Goal: Task Accomplishment & Management: Use online tool/utility

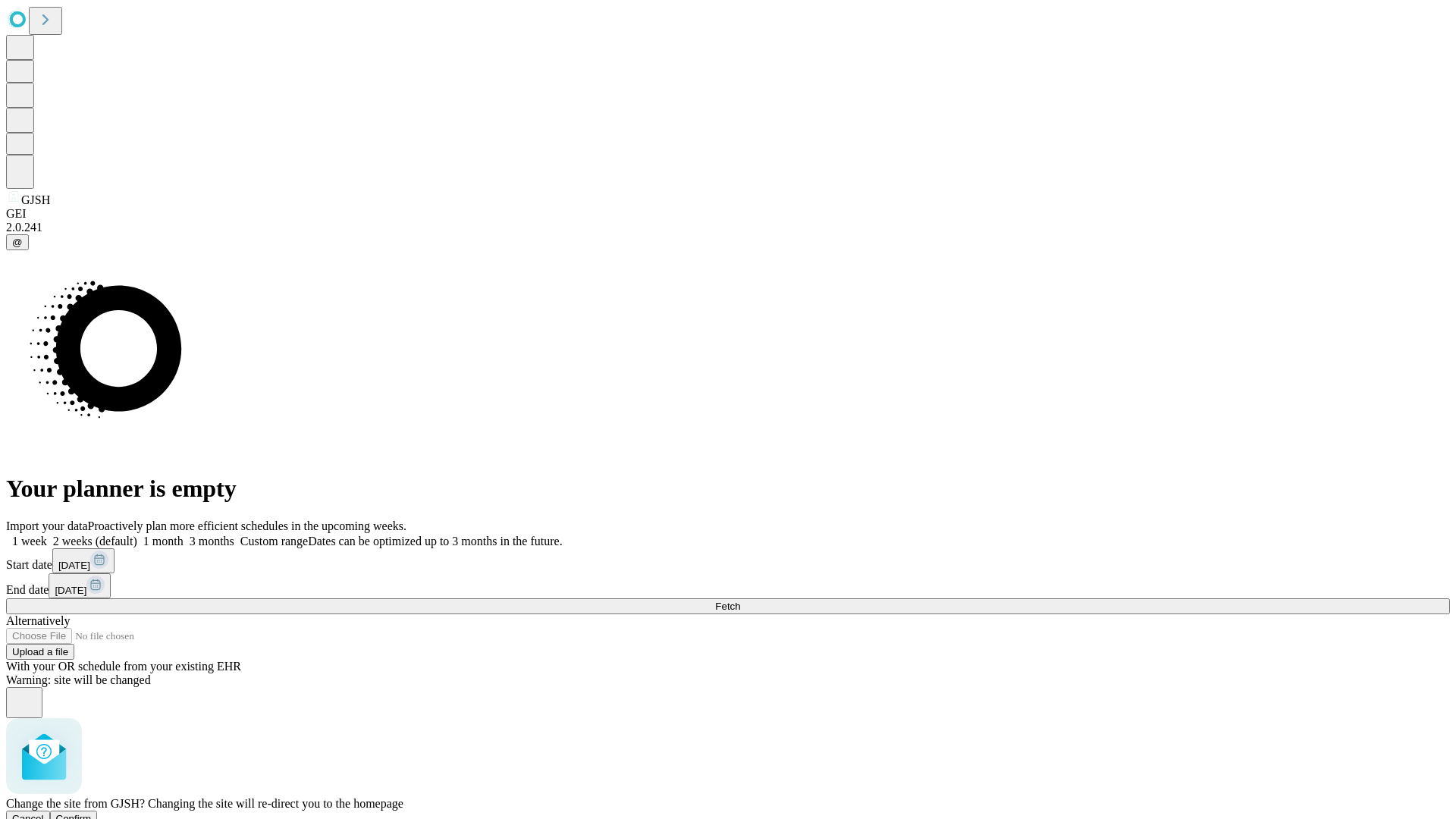
click at [92, 813] on span "Confirm" at bounding box center [74, 819] width 36 height 12
click at [47, 534] on label "1 week" at bounding box center [26, 540] width 41 height 13
click at [740, 601] on span "Fetch" at bounding box center [728, 606] width 25 height 12
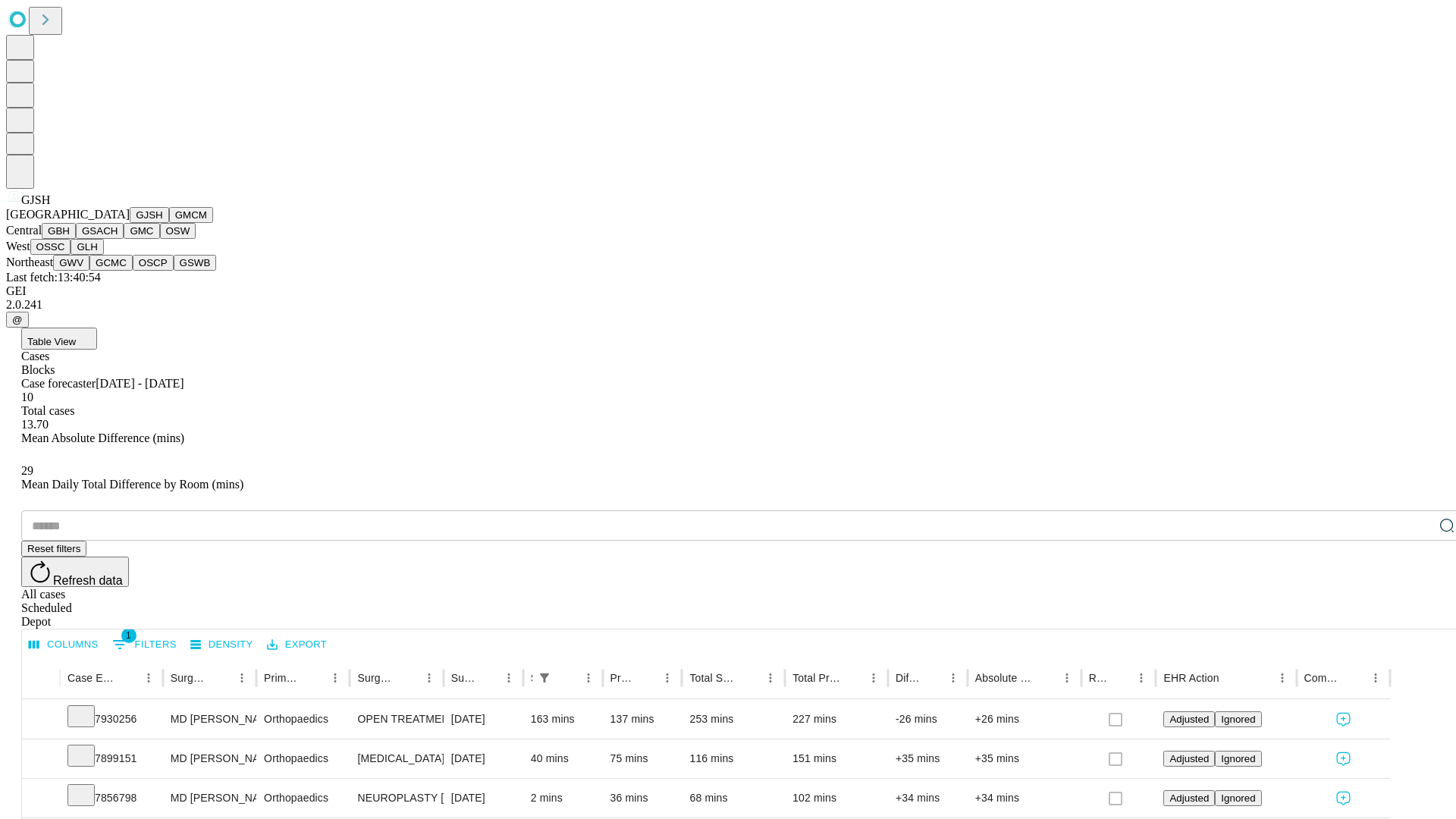
click at [169, 223] on button "GMCM" at bounding box center [190, 214] width 44 height 16
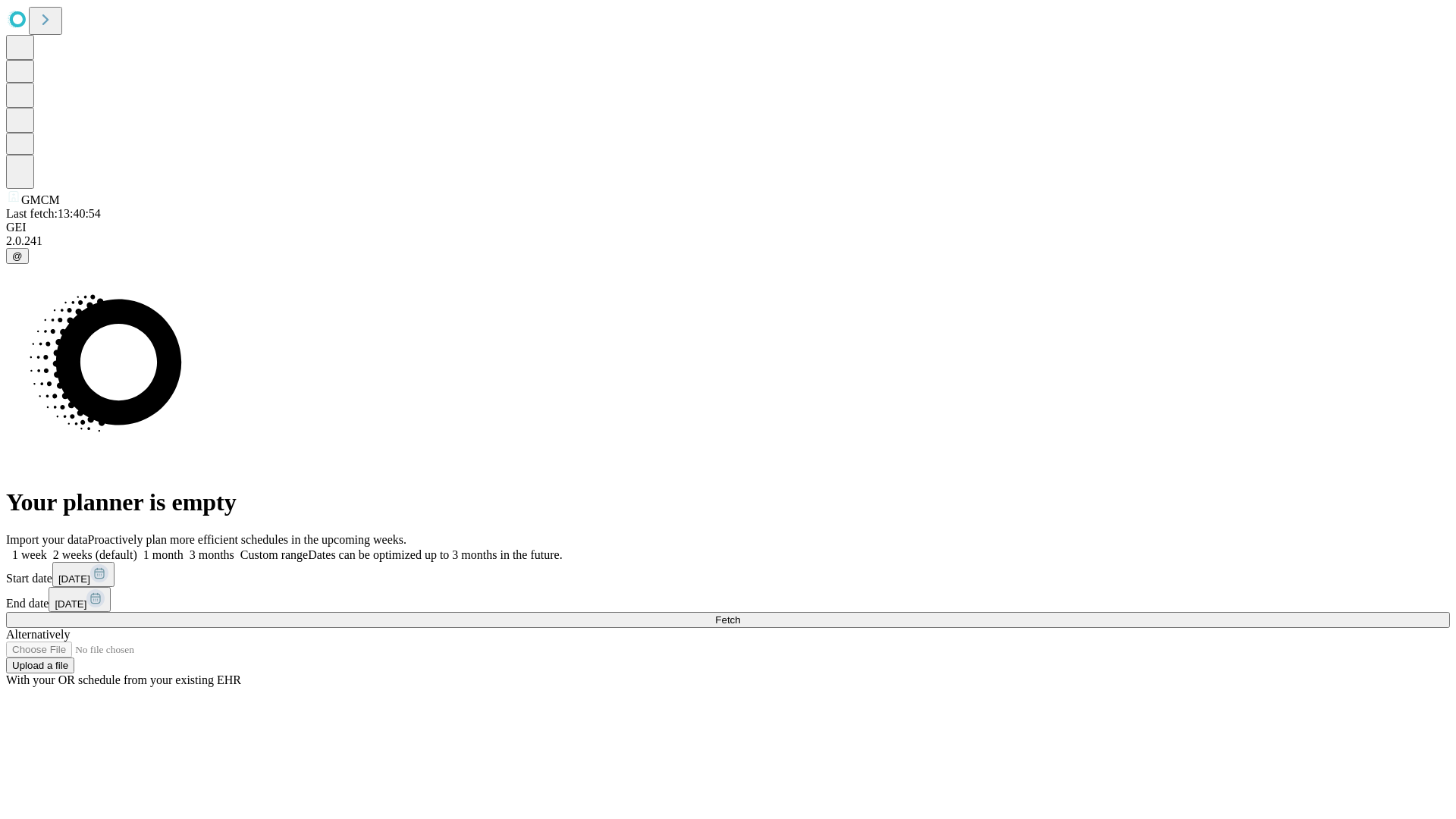
click at [47, 548] on label "1 week" at bounding box center [26, 554] width 41 height 13
click at [740, 614] on span "Fetch" at bounding box center [728, 620] width 25 height 12
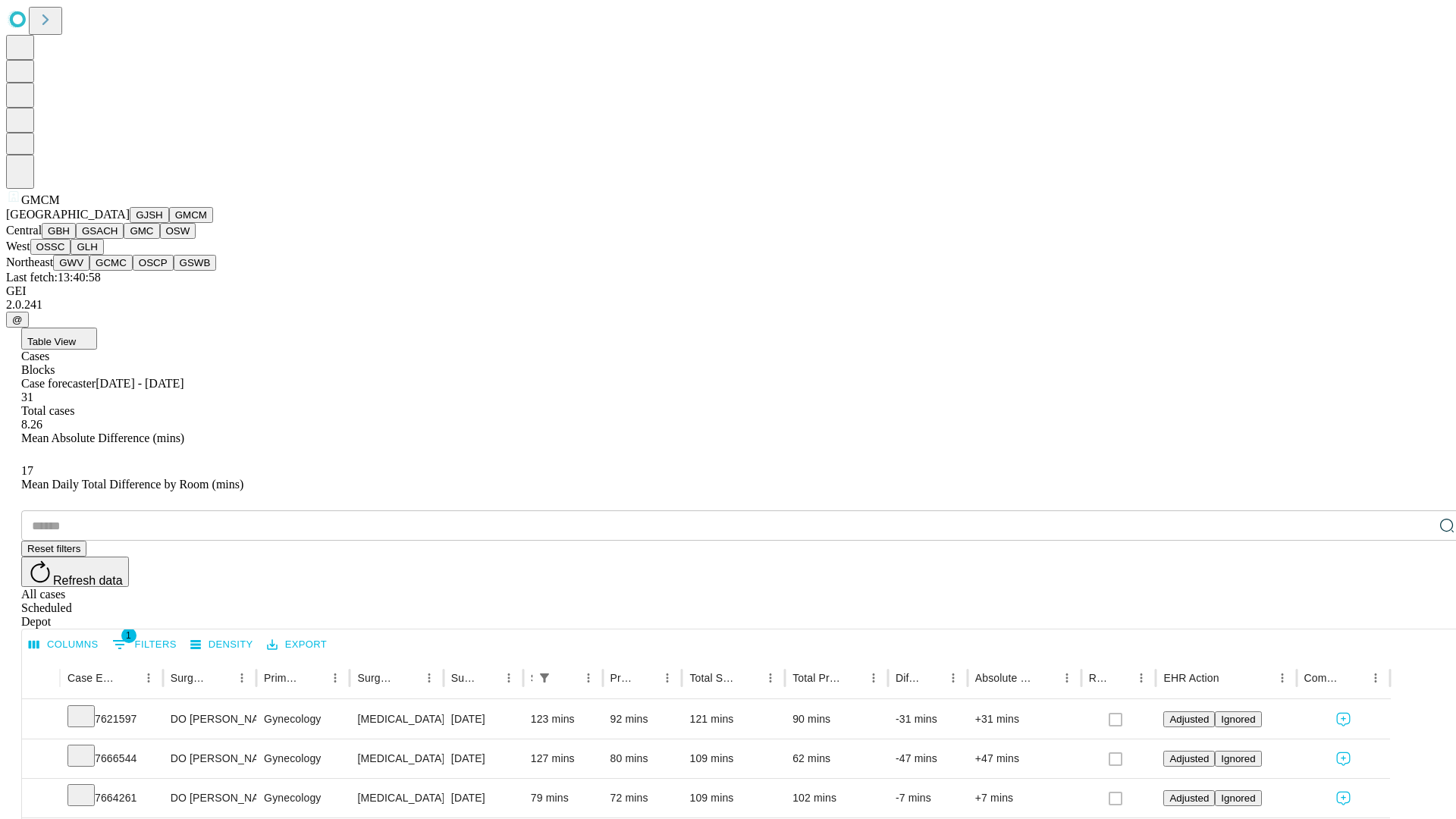
click at [76, 239] on button "GBH" at bounding box center [59, 231] width 34 height 16
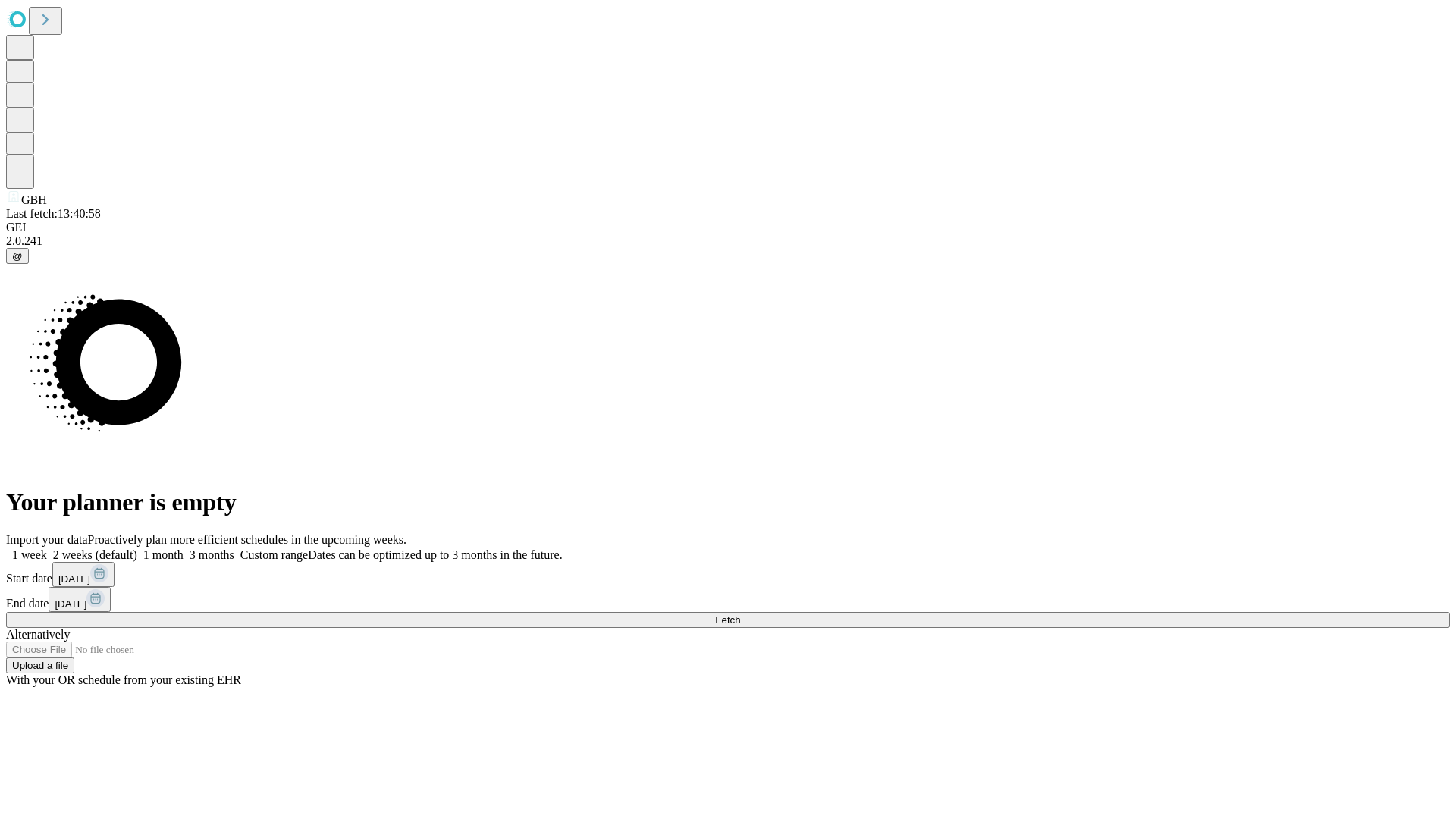
click at [47, 548] on label "1 week" at bounding box center [26, 554] width 41 height 13
click at [740, 614] on span "Fetch" at bounding box center [728, 620] width 25 height 12
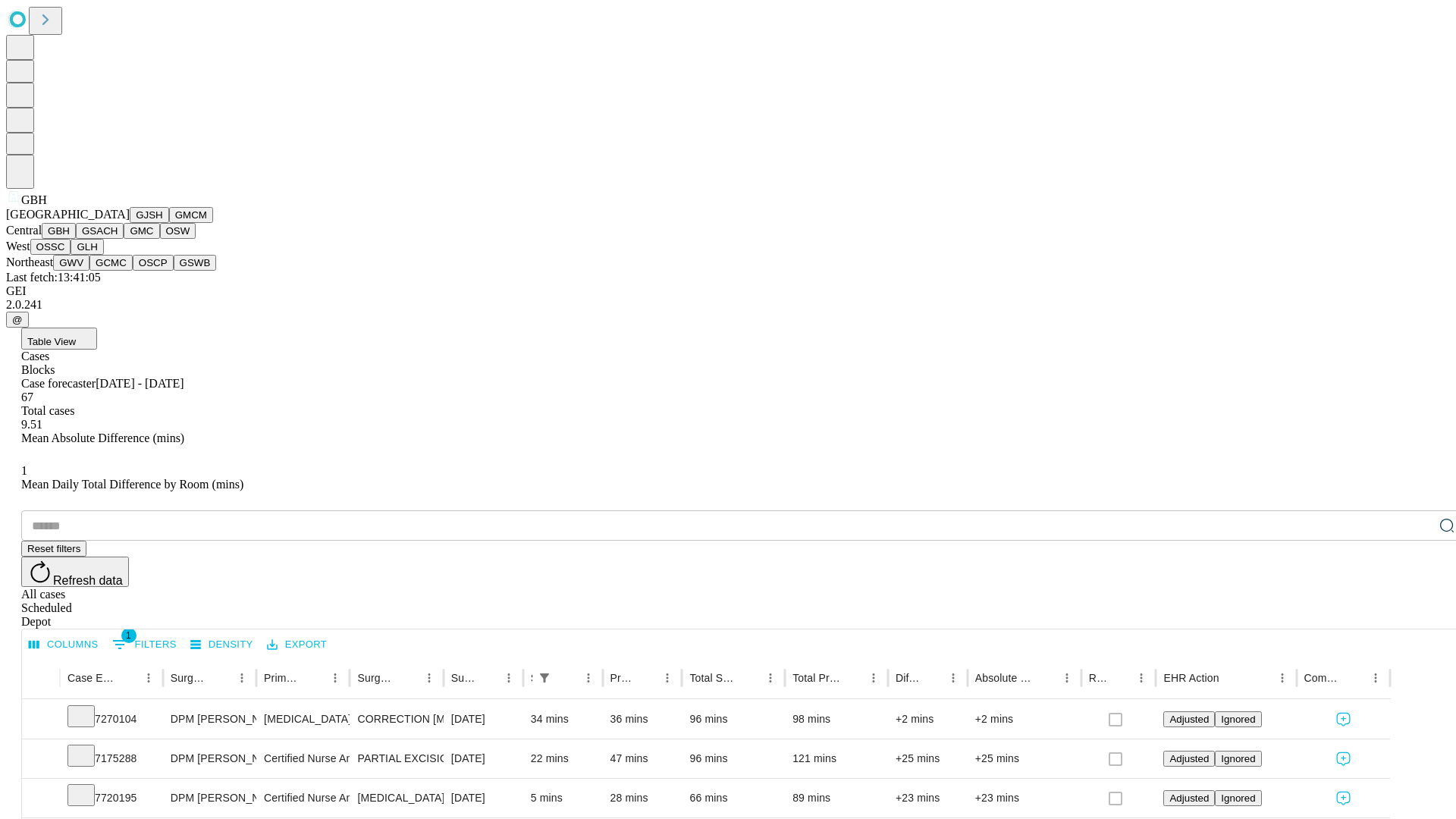
click at [118, 239] on button "GSACH" at bounding box center [99, 231] width 48 height 16
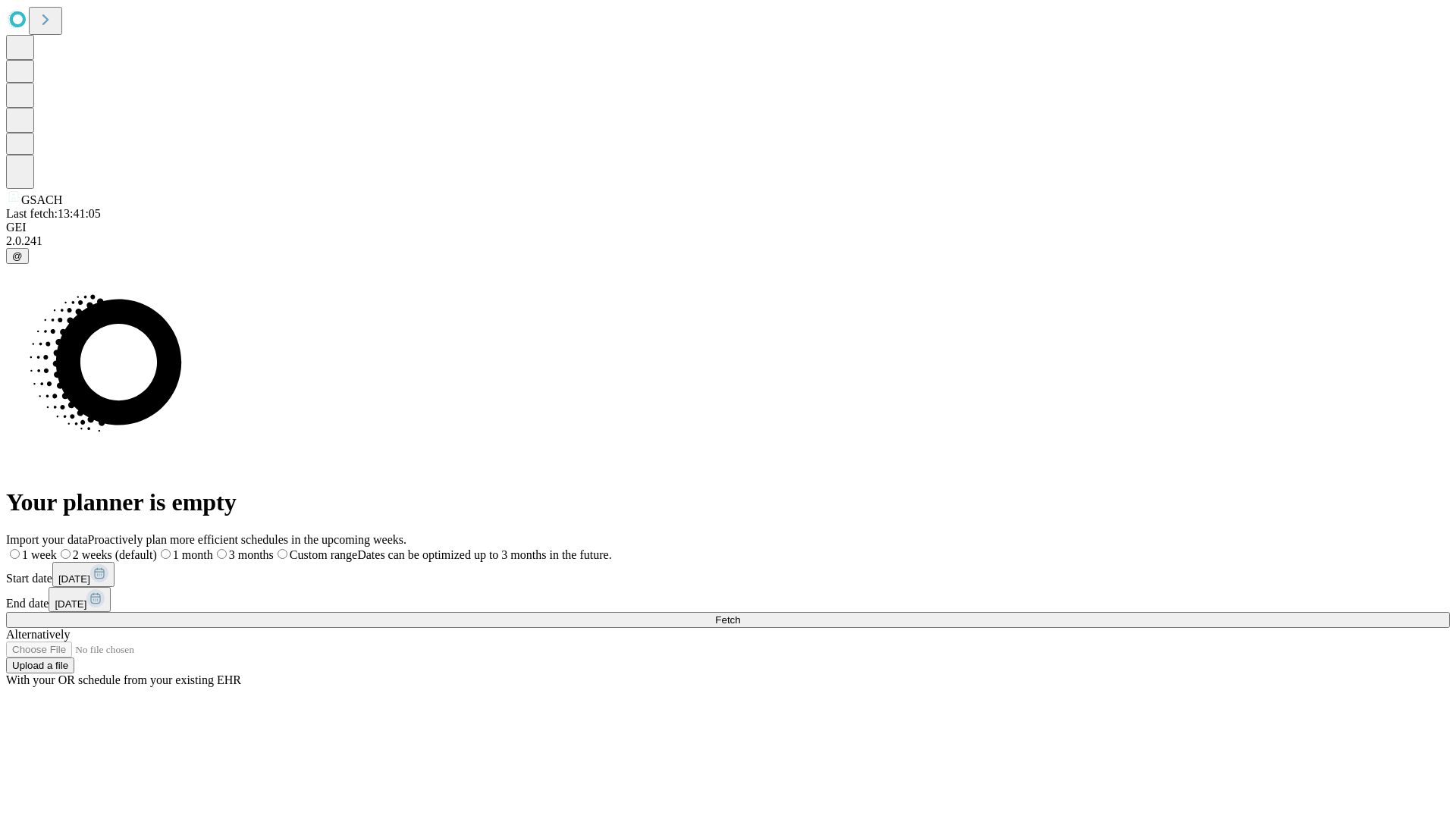
click at [57, 548] on label "1 week" at bounding box center [31, 554] width 51 height 13
click at [740, 614] on span "Fetch" at bounding box center [728, 620] width 25 height 12
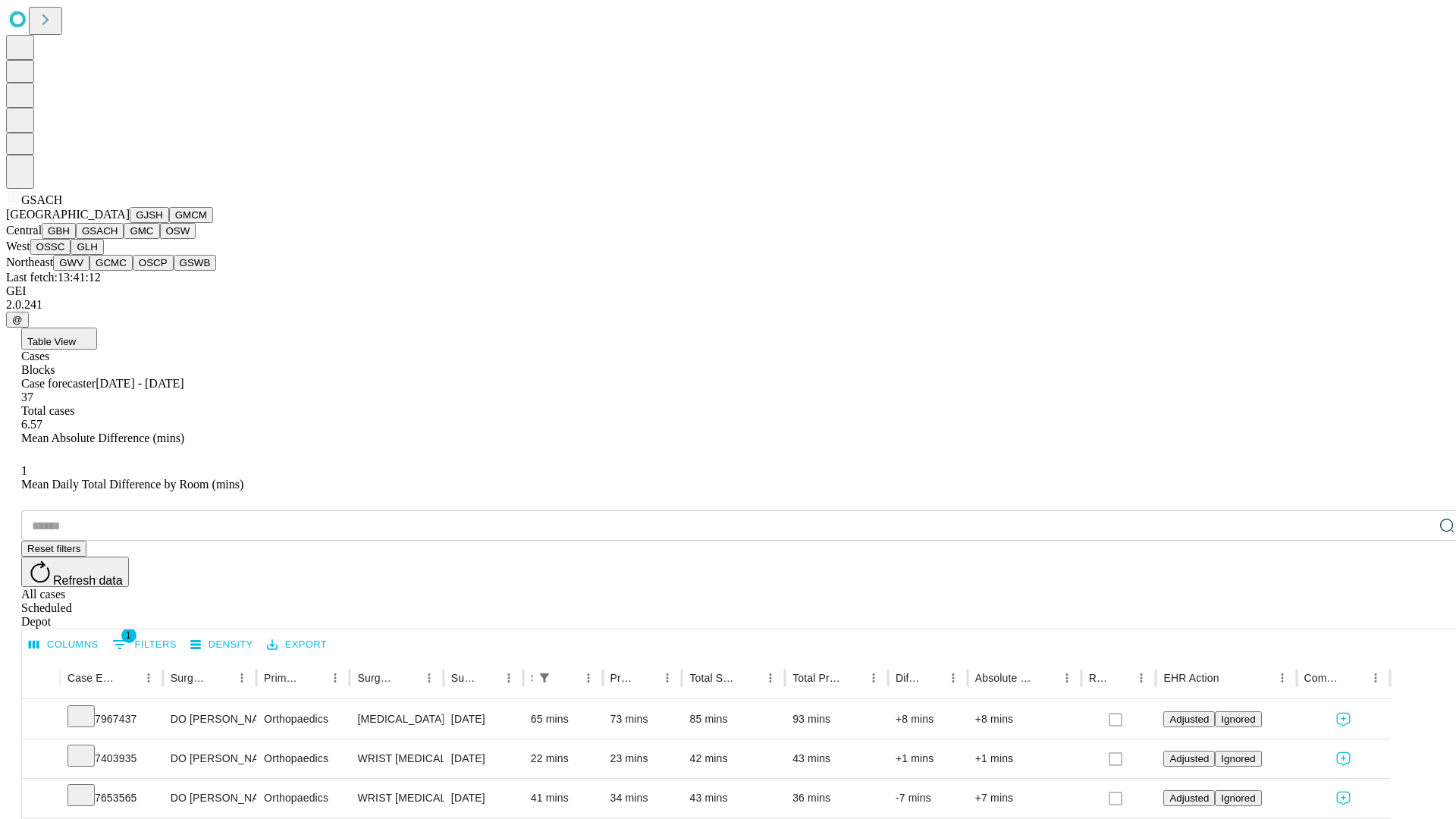
click at [124, 239] on button "GMC" at bounding box center [141, 231] width 36 height 16
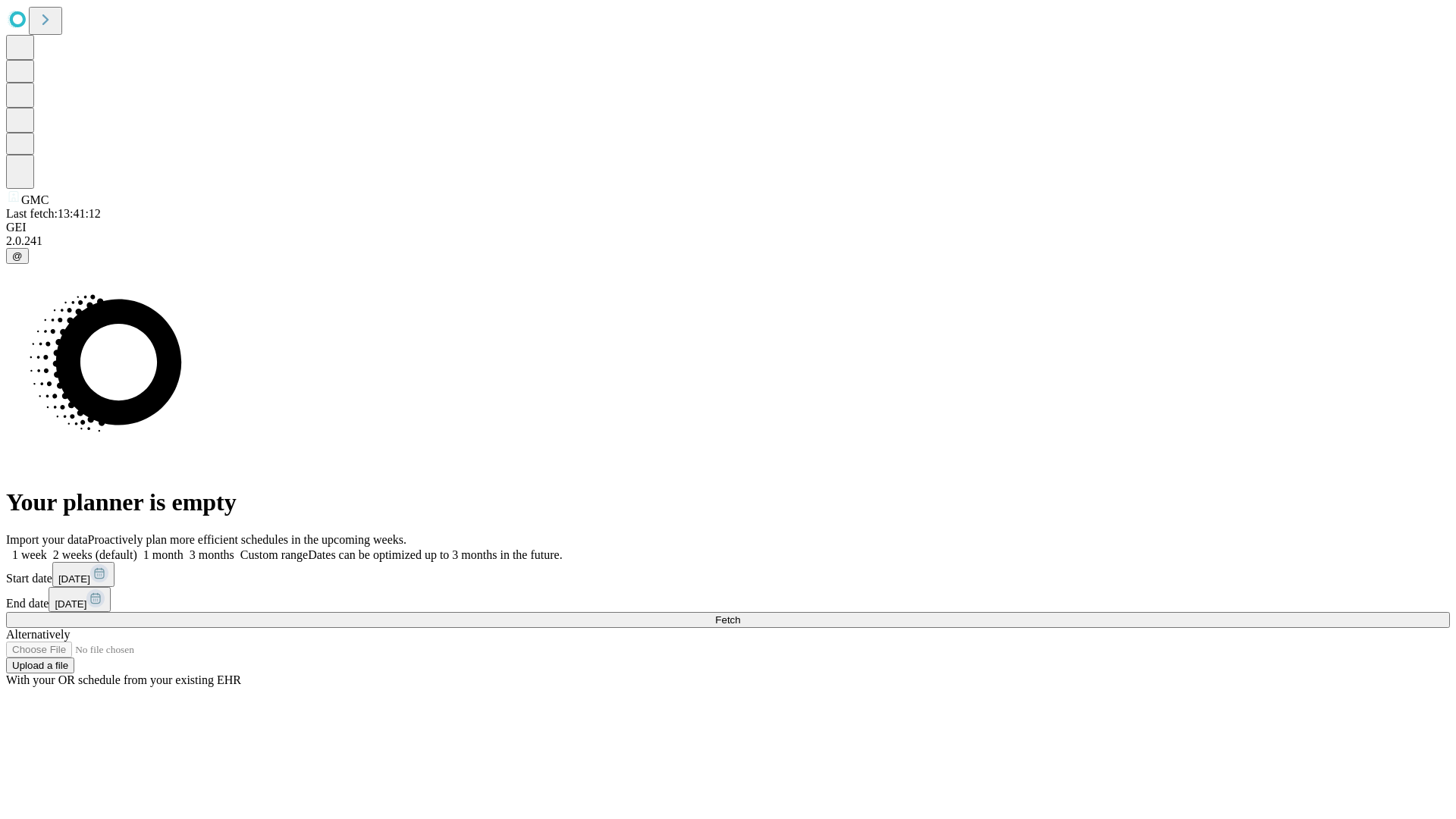
click at [47, 548] on label "1 week" at bounding box center [26, 554] width 41 height 13
click at [740, 614] on span "Fetch" at bounding box center [728, 620] width 25 height 12
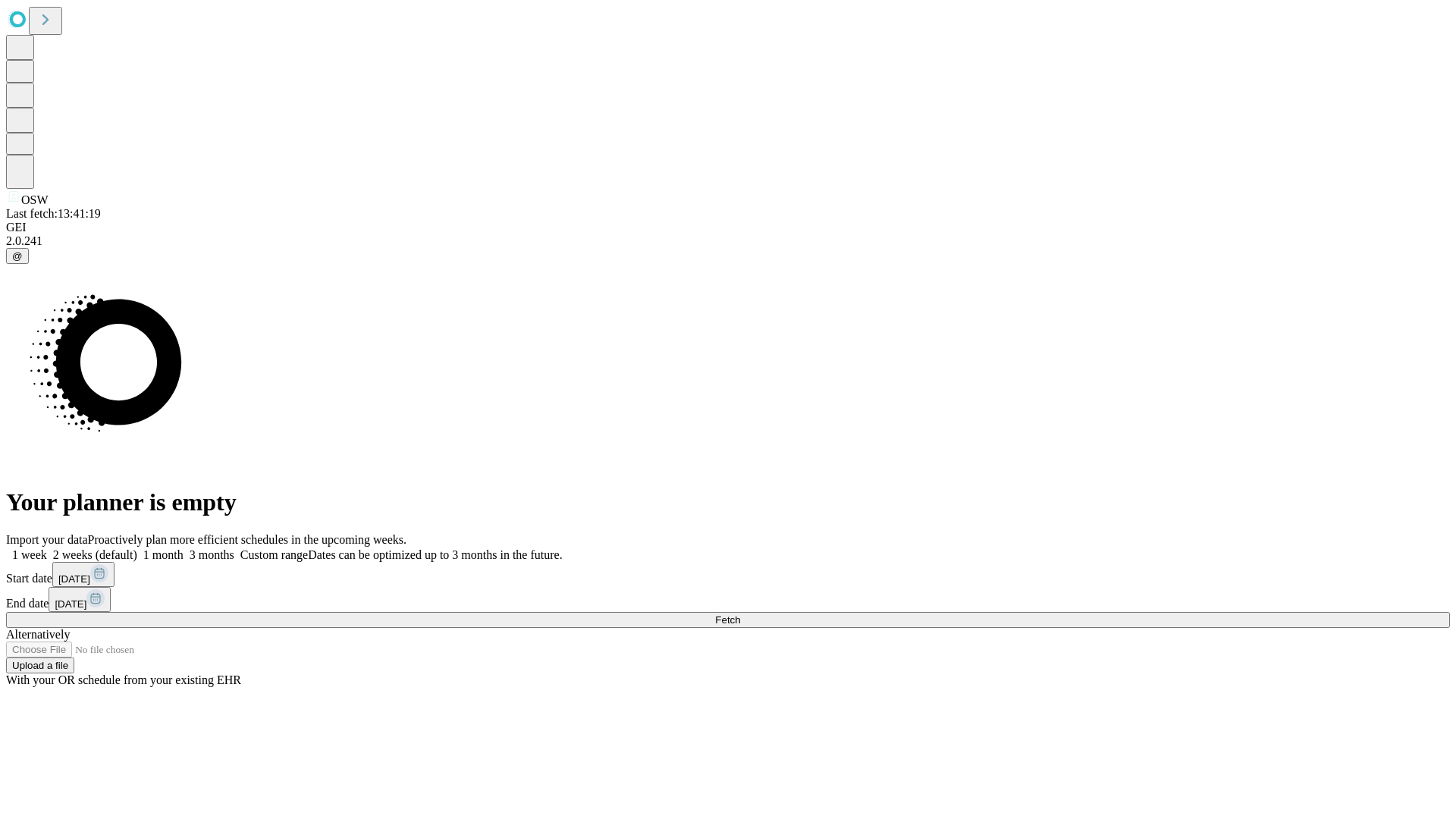
click at [47, 548] on label "1 week" at bounding box center [26, 554] width 41 height 13
click at [740, 614] on span "Fetch" at bounding box center [728, 620] width 25 height 12
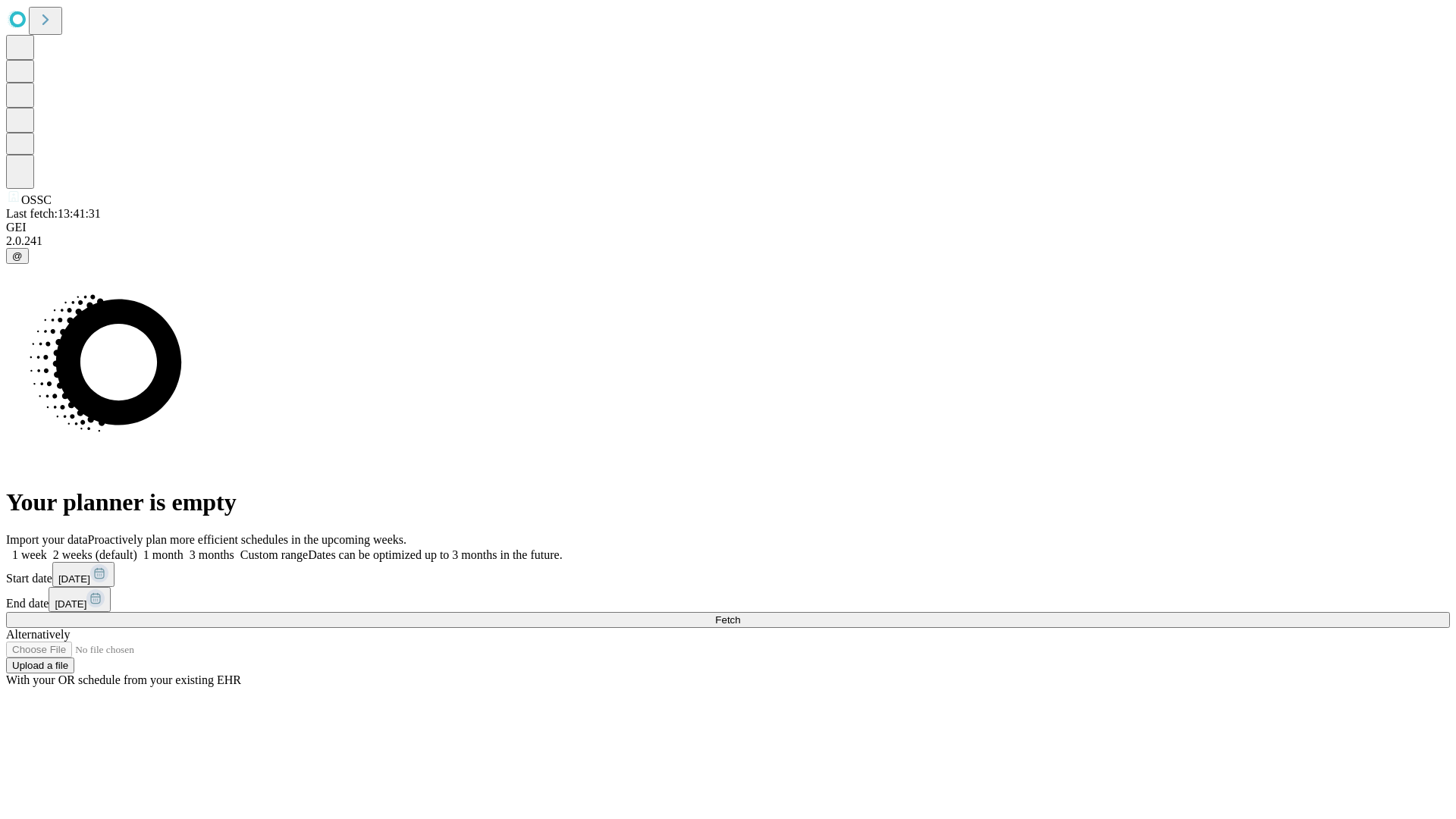
click at [47, 548] on label "1 week" at bounding box center [26, 554] width 41 height 13
click at [740, 614] on span "Fetch" at bounding box center [728, 620] width 25 height 12
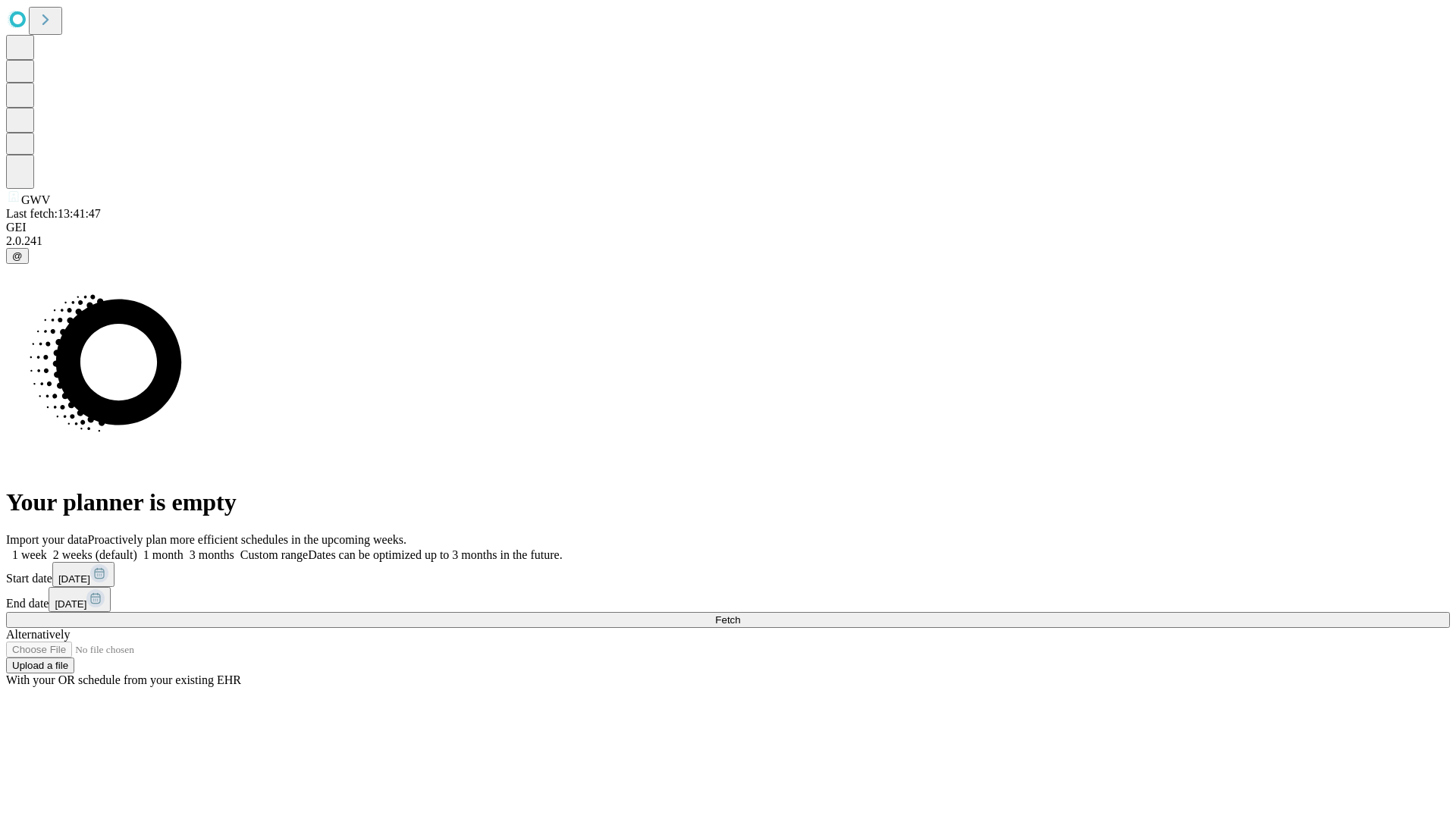
click at [47, 548] on label "1 week" at bounding box center [26, 554] width 41 height 13
click at [740, 614] on span "Fetch" at bounding box center [728, 620] width 25 height 12
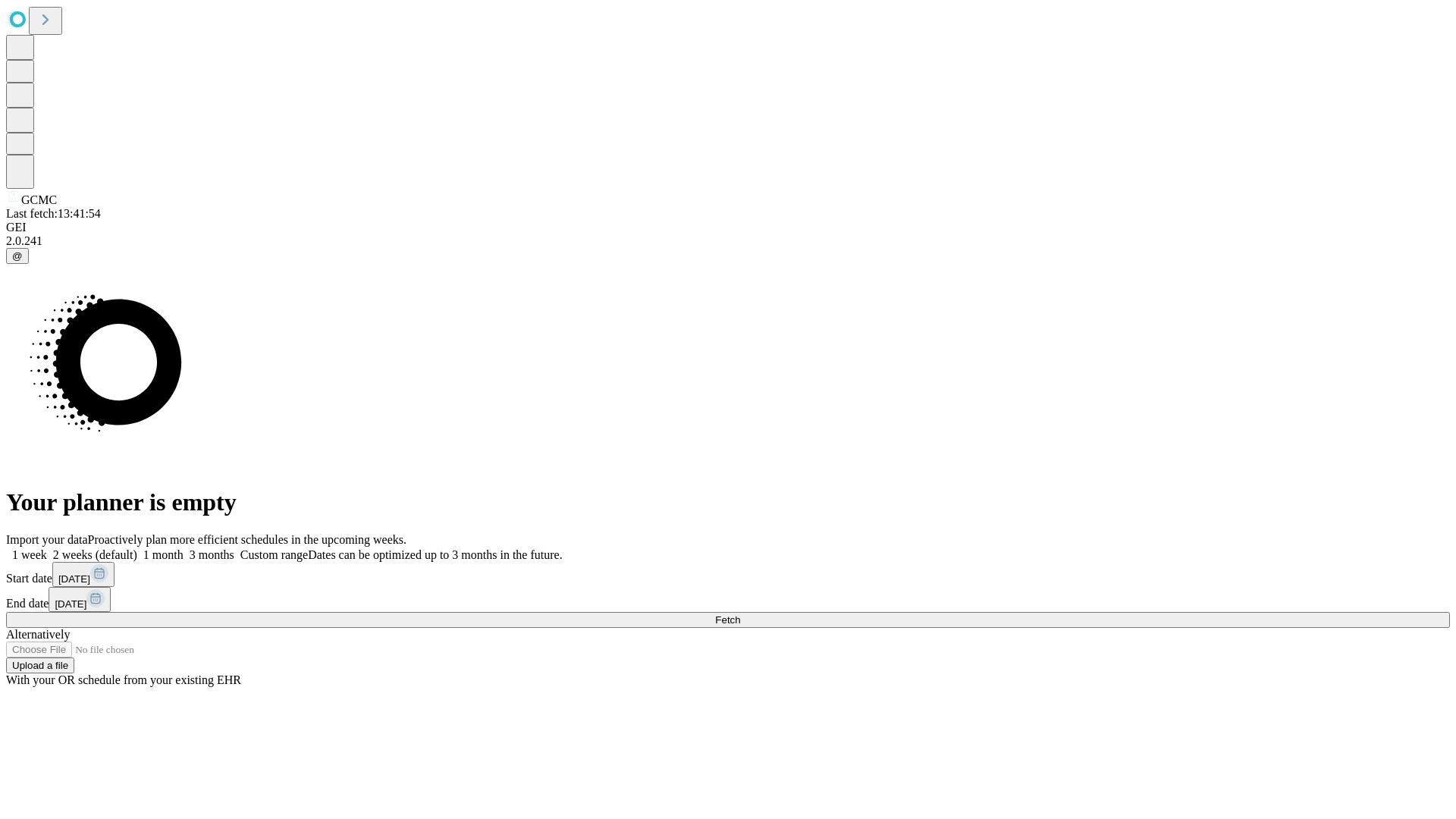
click at [47, 548] on label "1 week" at bounding box center [26, 554] width 41 height 13
click at [740, 614] on span "Fetch" at bounding box center [728, 620] width 25 height 12
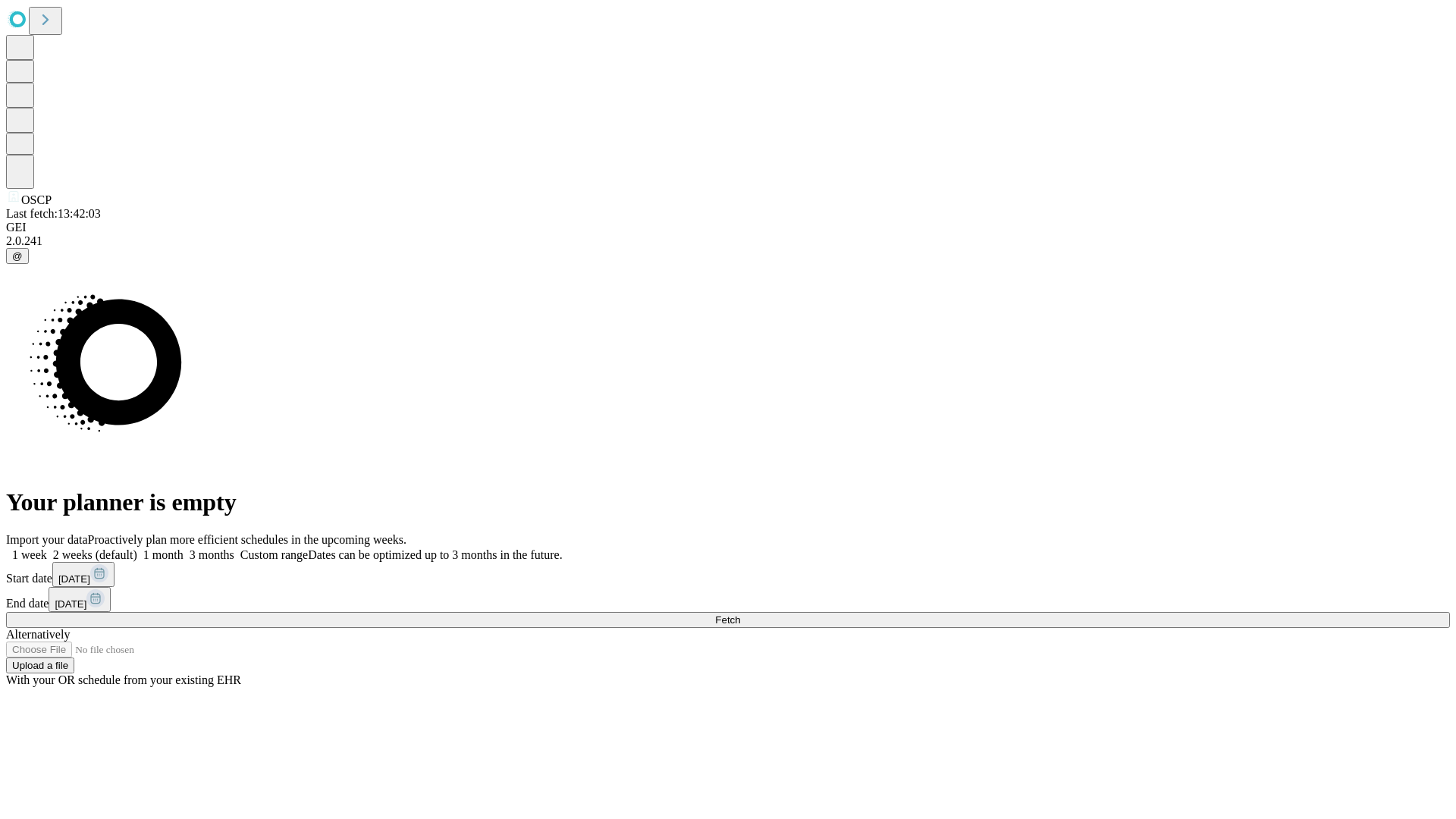
click at [47, 548] on label "1 week" at bounding box center [26, 554] width 41 height 13
click at [740, 614] on span "Fetch" at bounding box center [728, 620] width 25 height 12
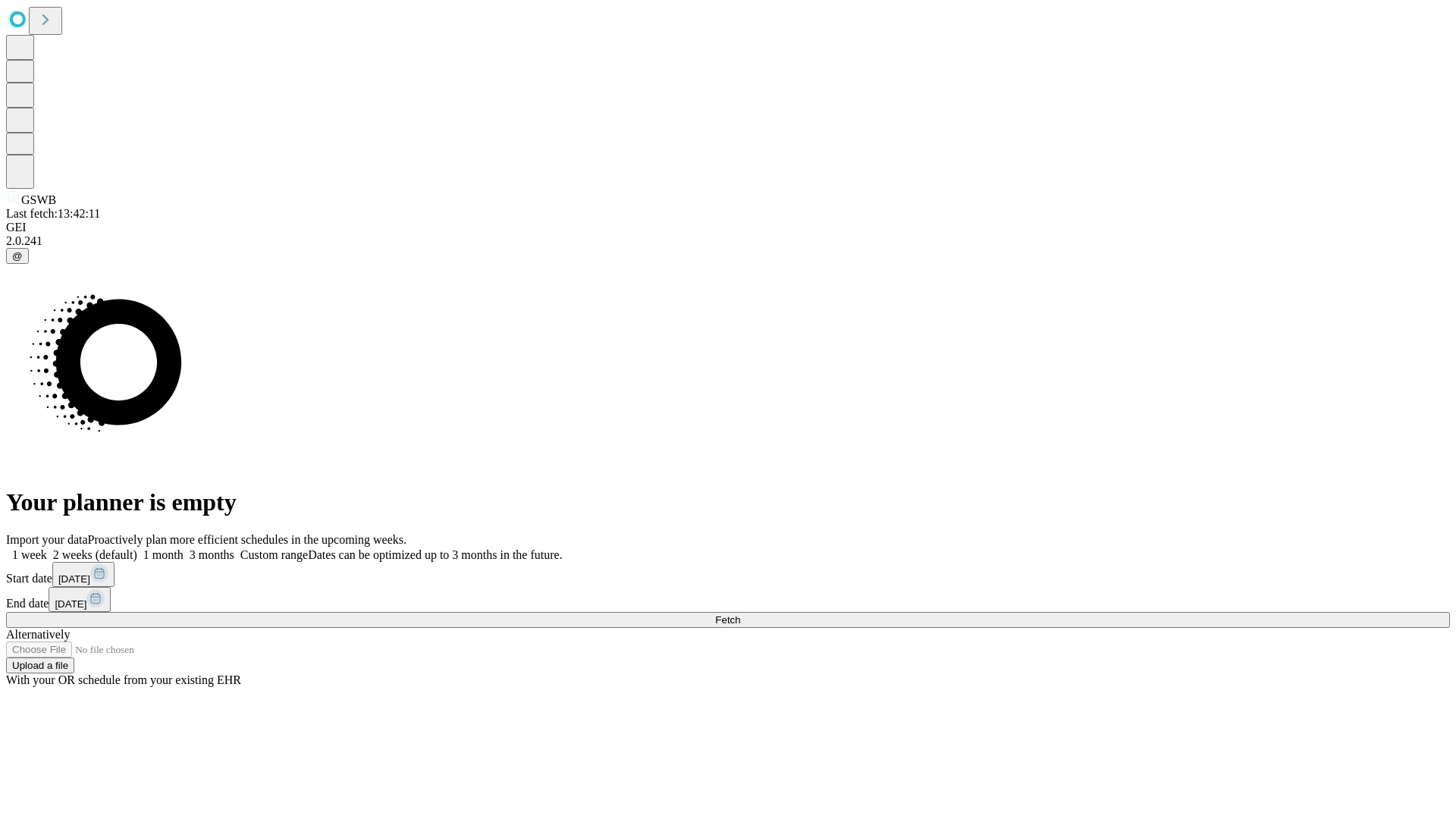
click at [47, 548] on label "1 week" at bounding box center [26, 554] width 41 height 13
click at [740, 614] on span "Fetch" at bounding box center [728, 620] width 25 height 12
